Goal: Task Accomplishment & Management: Manage account settings

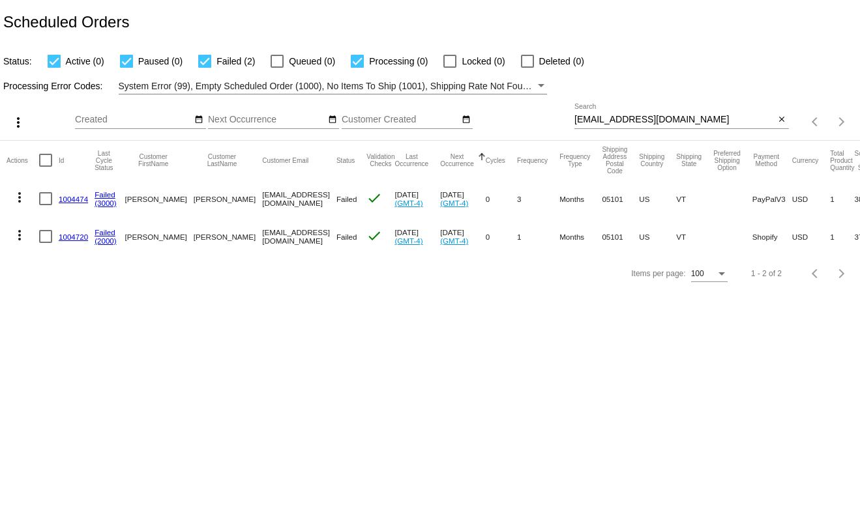
type input "[PERSON_NAME][EMAIL_ADDRESS][DOMAIN_NAME]"
drag, startPoint x: 688, startPoint y: 121, endPoint x: 497, endPoint y: 128, distance: 190.4
click at [497, 128] on div "more_vert t.leclaire@simplekneads.com Aug Jan Feb Mar Apr" at bounding box center [430, 118] width 860 height 46
type input "[PERSON_NAME][EMAIL_ADDRESS][PERSON_NAME][DOMAIN_NAME]"
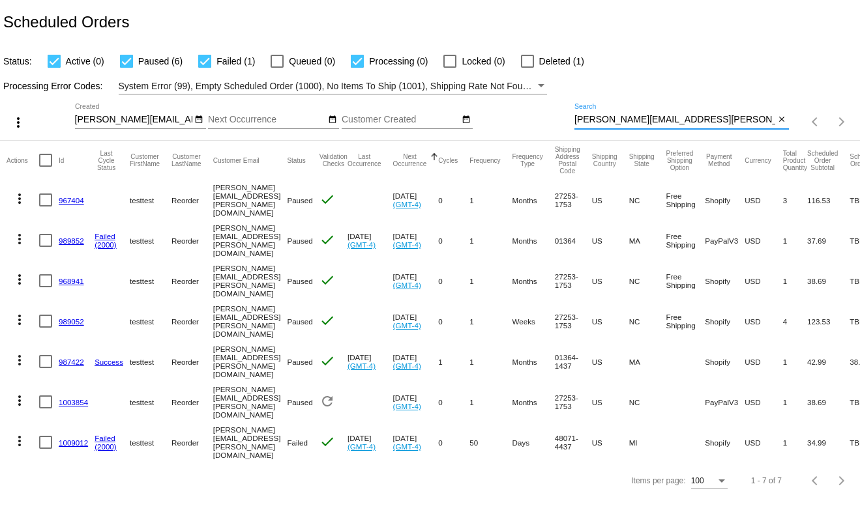
click at [73, 439] on link "1009012" at bounding box center [73, 443] width 29 height 8
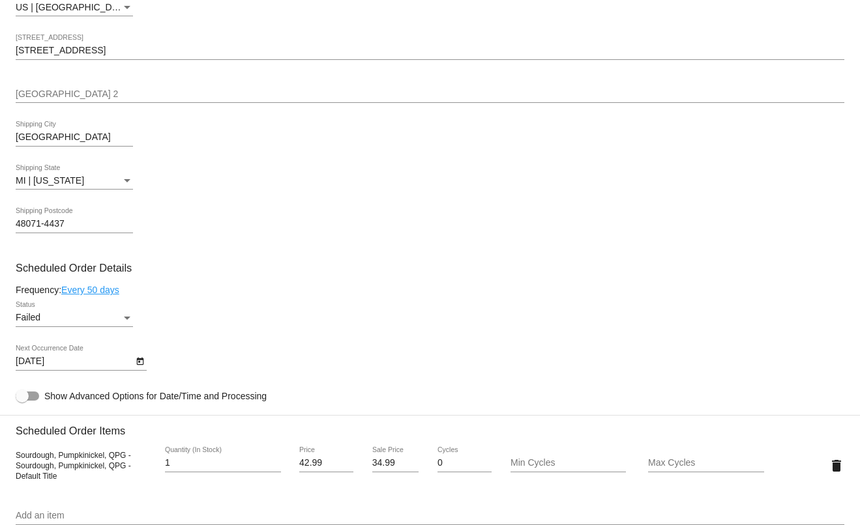
scroll to position [717, 0]
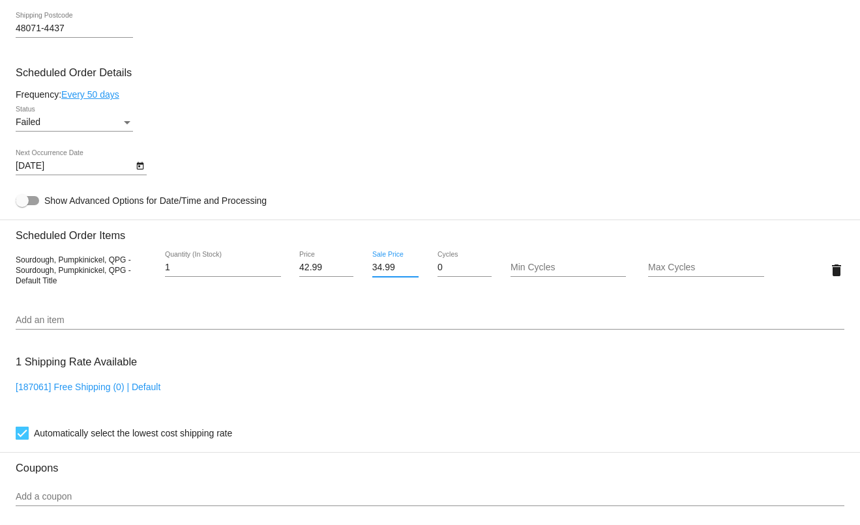
drag, startPoint x: 392, startPoint y: 285, endPoint x: 364, endPoint y: 289, distance: 28.9
click at [364, 289] on div "34.99 Sale Price" at bounding box center [395, 270] width 69 height 37
type input "3"
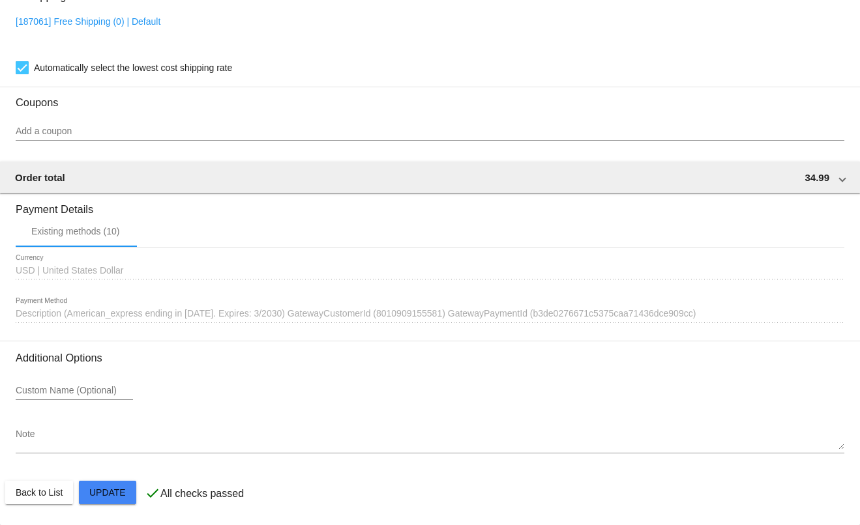
scroll to position [1105, 0]
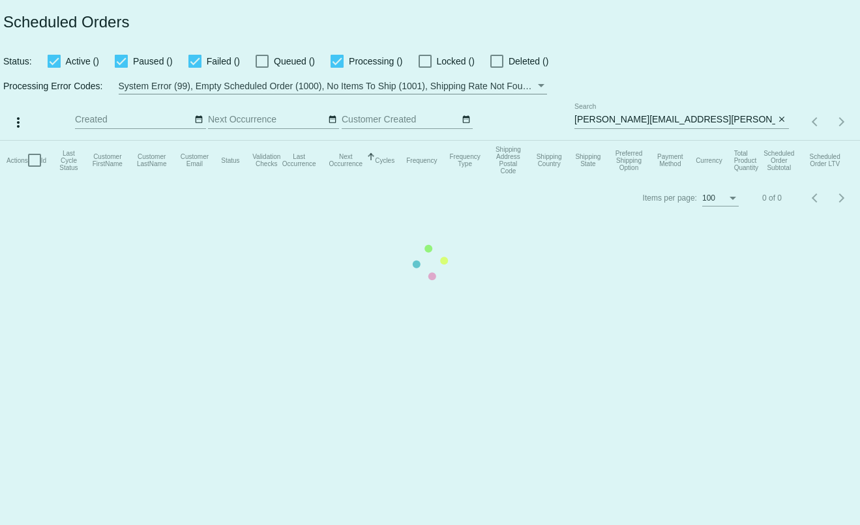
type input "[PERSON_NAME][EMAIL_ADDRESS][DOMAIN_NAME]"
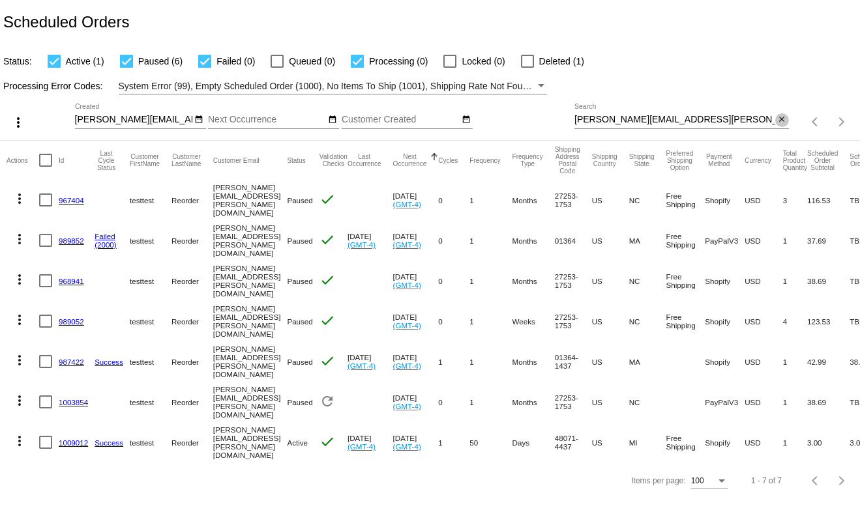
click at [778, 122] on mat-icon "close" at bounding box center [781, 120] width 9 height 10
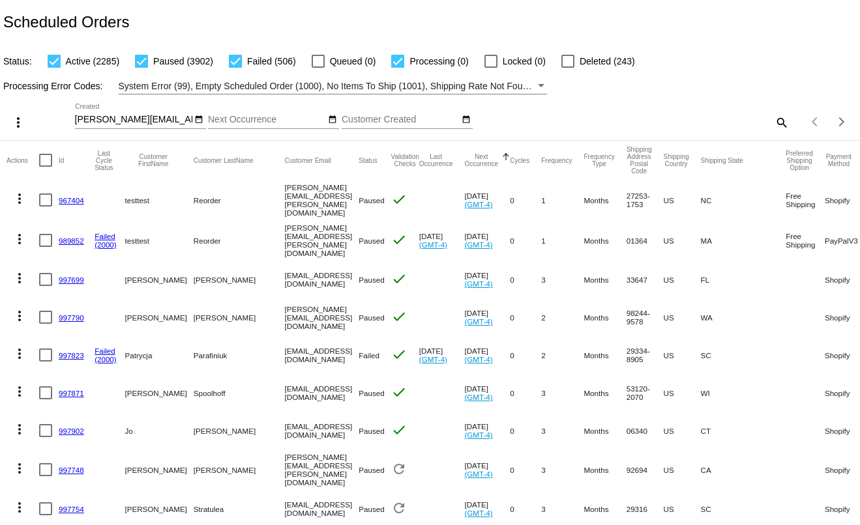
click at [773, 126] on mat-icon "search" at bounding box center [781, 122] width 16 height 20
click at [746, 125] on input "Search" at bounding box center [681, 120] width 214 height 10
type input "[PERSON_NAME][EMAIL_ADDRESS][PERSON_NAME][DOMAIN_NAME]"
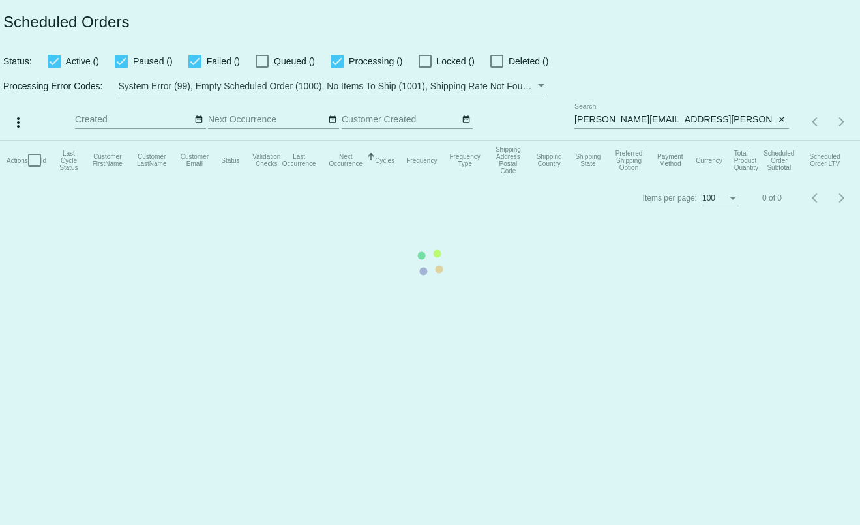
type input "[PERSON_NAME][EMAIL_ADDRESS][DOMAIN_NAME]"
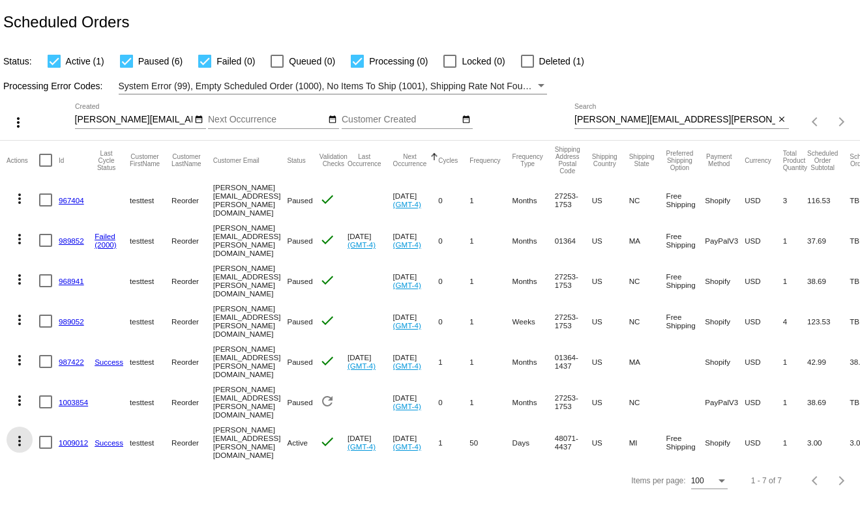
click at [21, 433] on mat-icon "more_vert" at bounding box center [20, 441] width 16 height 16
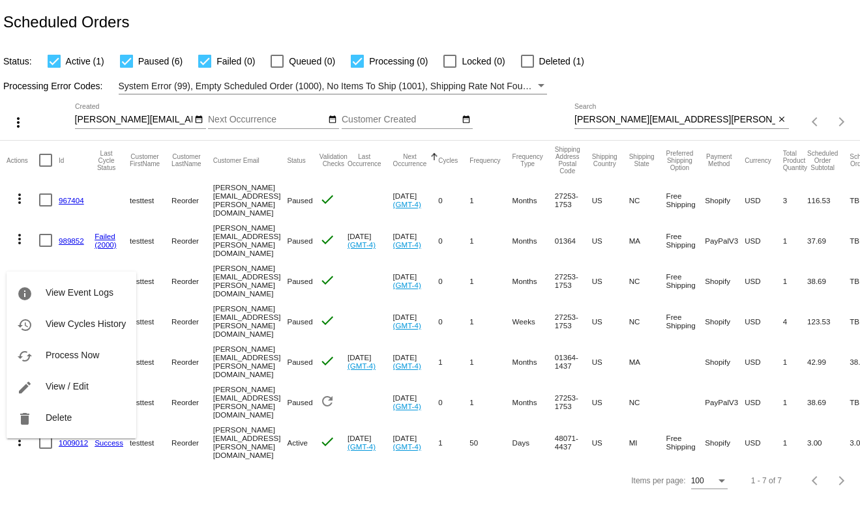
click at [52, 466] on div at bounding box center [430, 262] width 860 height 525
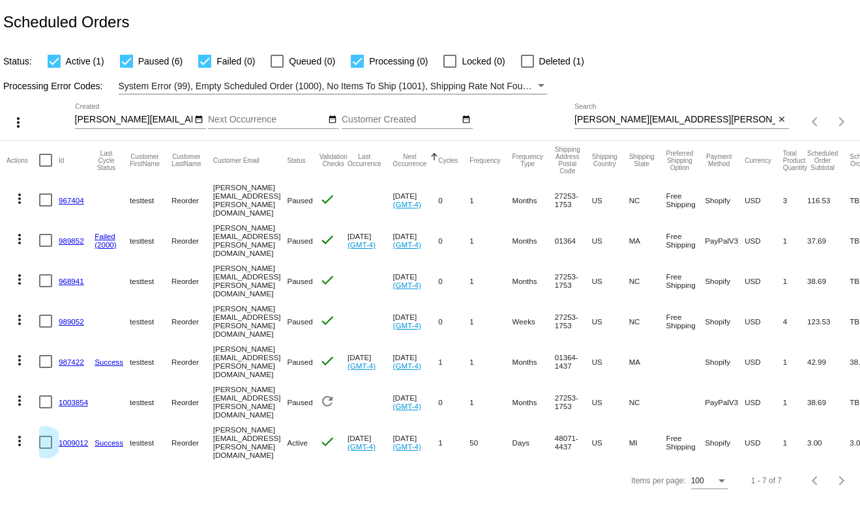
click at [42, 436] on div at bounding box center [45, 442] width 13 height 13
click at [45, 449] on input "checkbox" at bounding box center [45, 449] width 1 height 1
checkbox input "true"
click at [15, 127] on mat-icon "more_vert" at bounding box center [18, 123] width 16 height 16
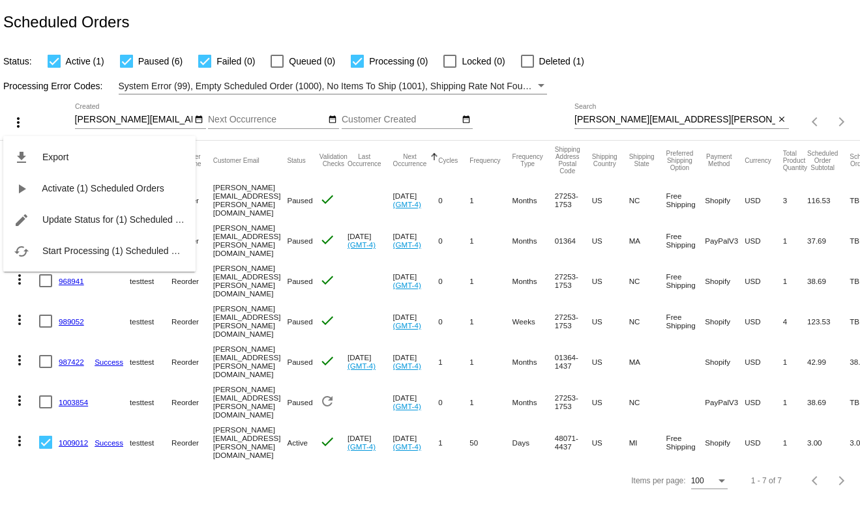
click at [15, 127] on div "file_download Export play_arrow Activate (1) Scheduled Orders edit Update Statu…" at bounding box center [99, 191] width 192 height 160
click at [62, 426] on div at bounding box center [430, 262] width 860 height 525
click at [68, 439] on link "1009012" at bounding box center [73, 443] width 29 height 8
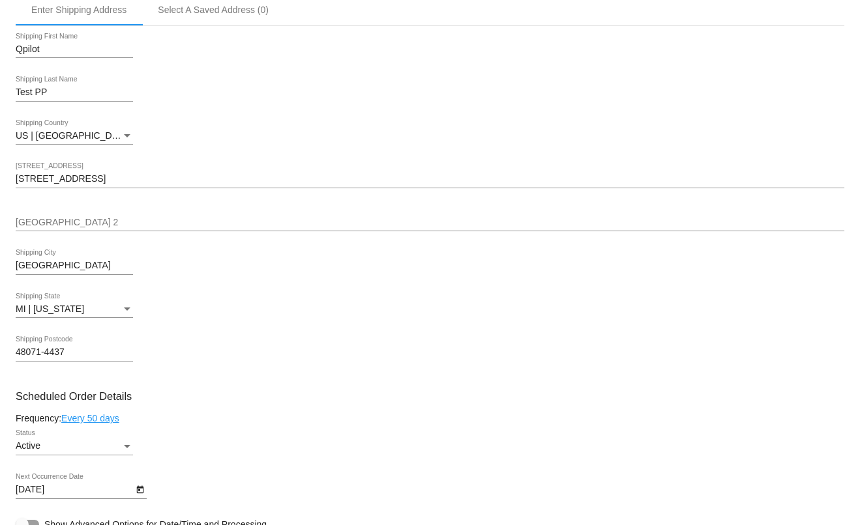
scroll to position [521, 0]
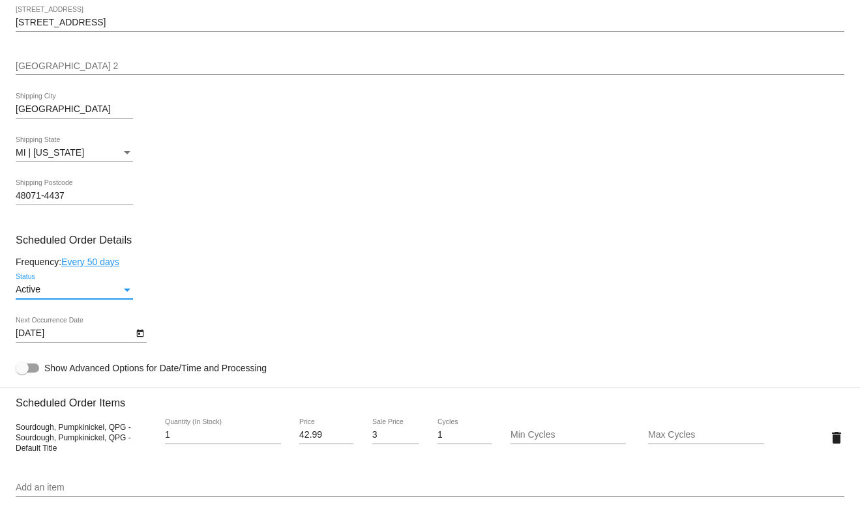
click at [119, 295] on div "Active" at bounding box center [69, 290] width 106 height 10
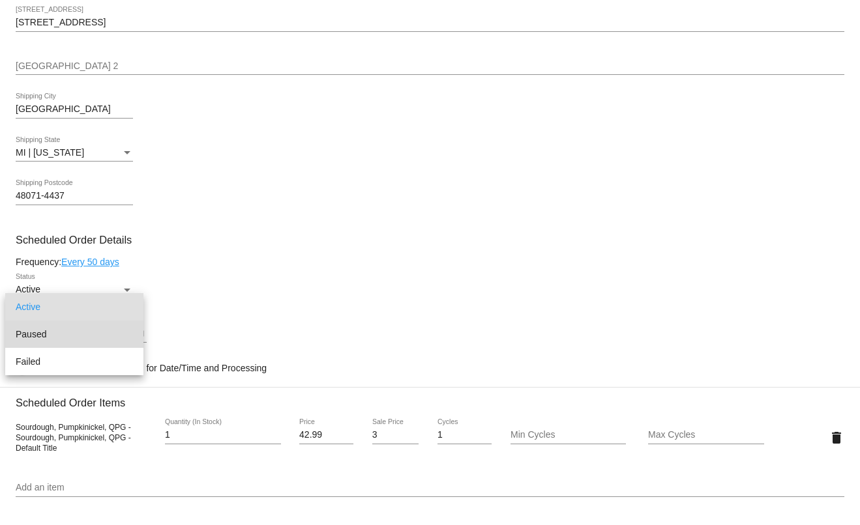
click at [111, 333] on span "Paused" at bounding box center [74, 334] width 117 height 27
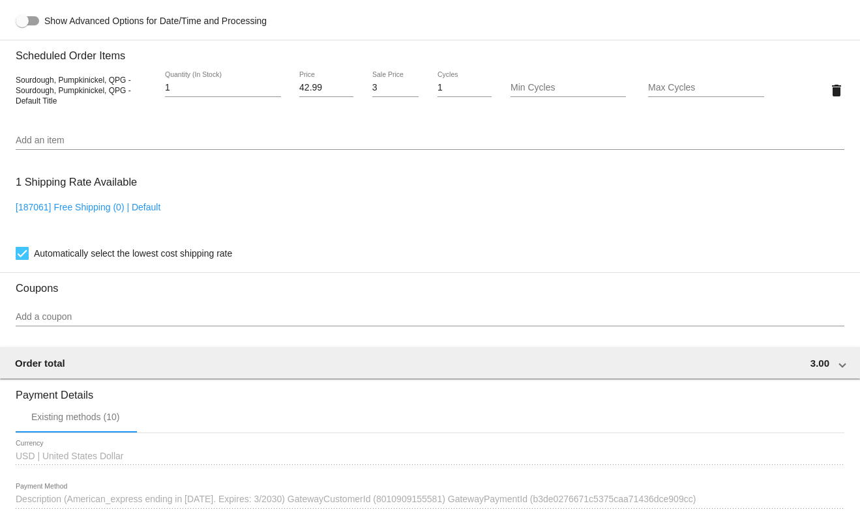
scroll to position [1077, 0]
